Goal: Browse casually: Explore the website without a specific task or goal

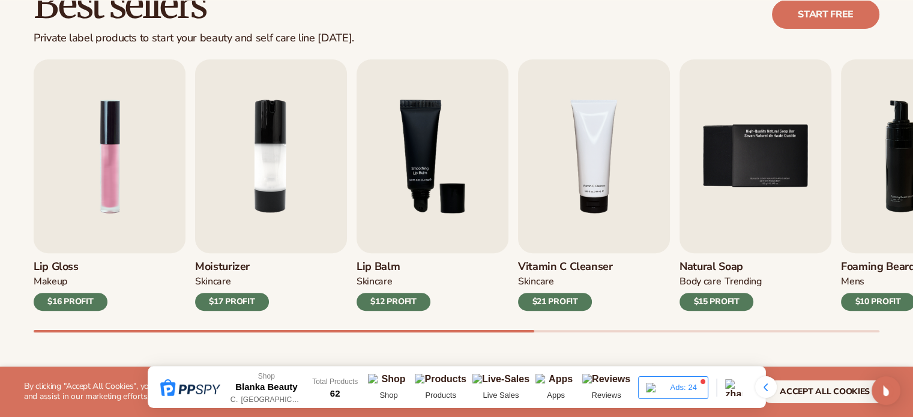
scroll to position [404, 0]
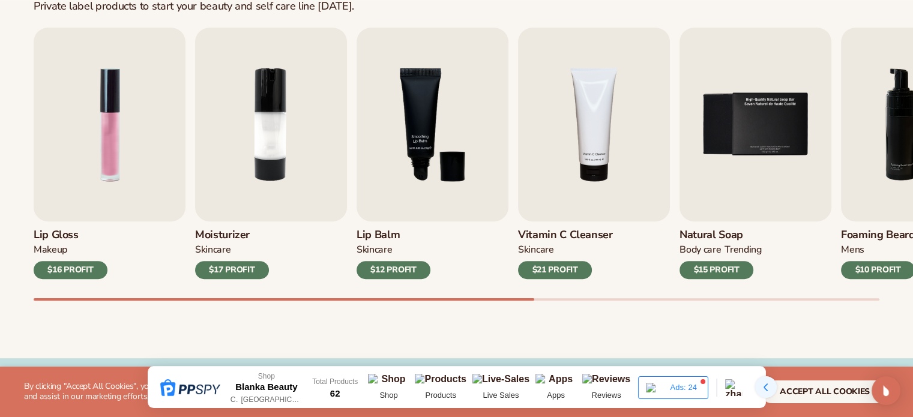
click at [761, 386] on div at bounding box center [766, 388] width 22 height 22
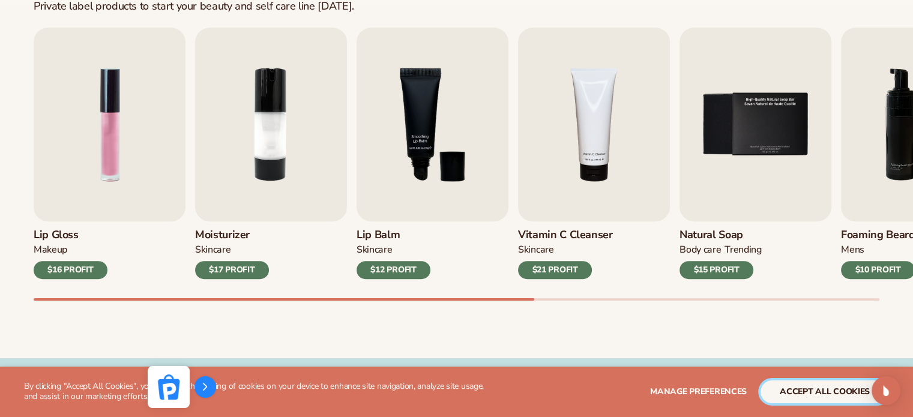
click at [781, 384] on button "accept all cookies" at bounding box center [825, 392] width 129 height 23
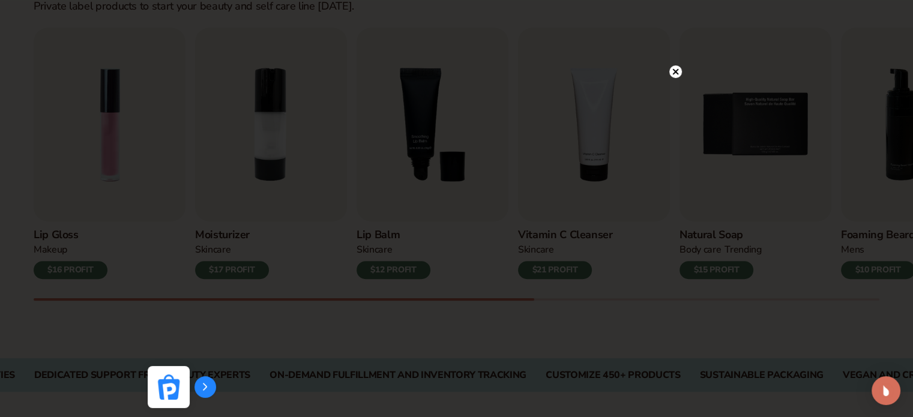
click at [676, 71] on icon at bounding box center [676, 72] width 6 height 6
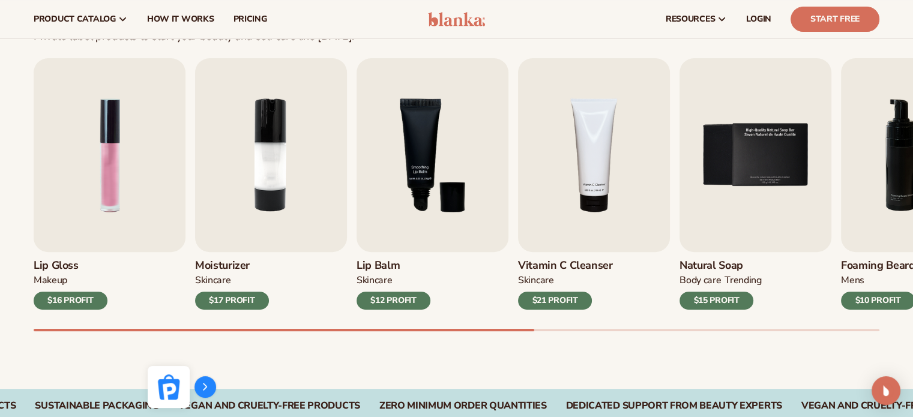
scroll to position [357, 0]
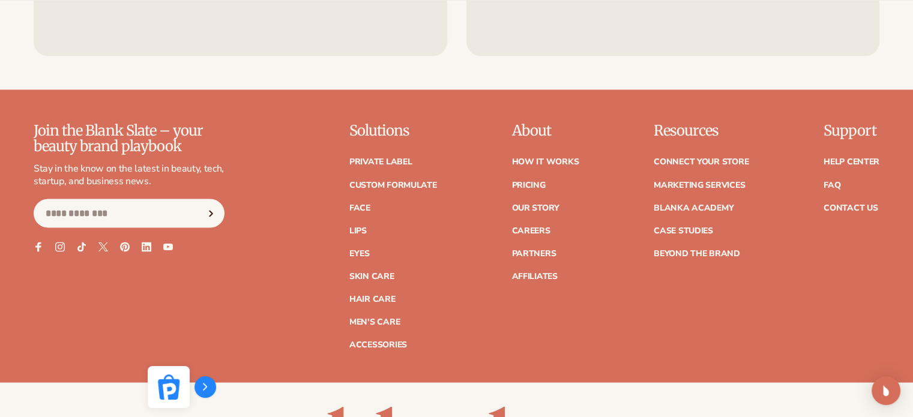
scroll to position [2283, 0]
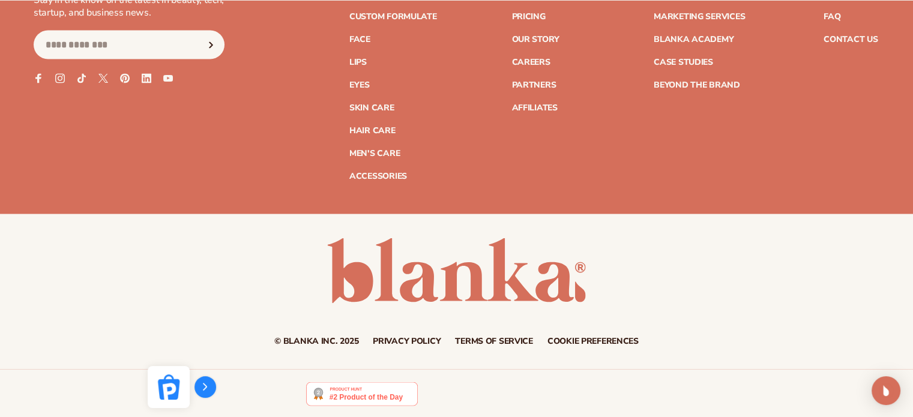
click at [343, 397] on div "Shop Blanka Beauty [GEOGRAPHIC_DATA] [GEOGRAPHIC_DATA] Total Products 62 Shop P…" at bounding box center [457, 387] width 619 height 42
click at [526, 392] on div "Shop Blanka Beauty [GEOGRAPHIC_DATA] [GEOGRAPHIC_DATA] Total Products 62 Shop P…" at bounding box center [457, 387] width 619 height 42
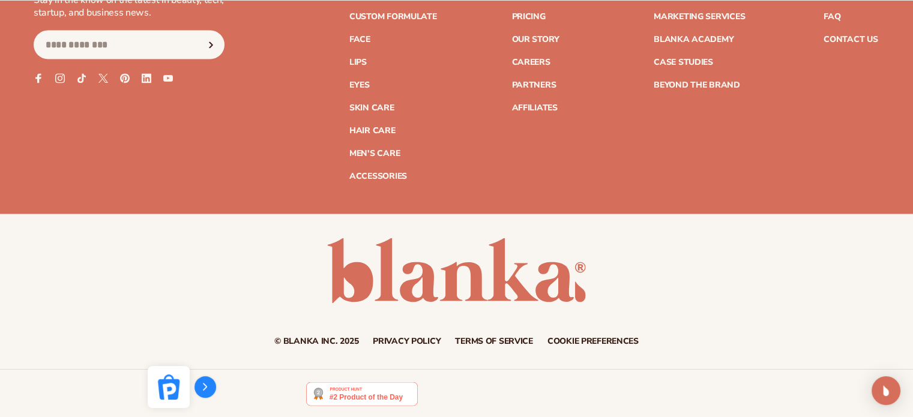
click at [526, 392] on div "Shop Blanka Beauty [GEOGRAPHIC_DATA] [GEOGRAPHIC_DATA] Total Products 62 Shop P…" at bounding box center [457, 387] width 619 height 42
